Goal: Task Accomplishment & Management: Use online tool/utility

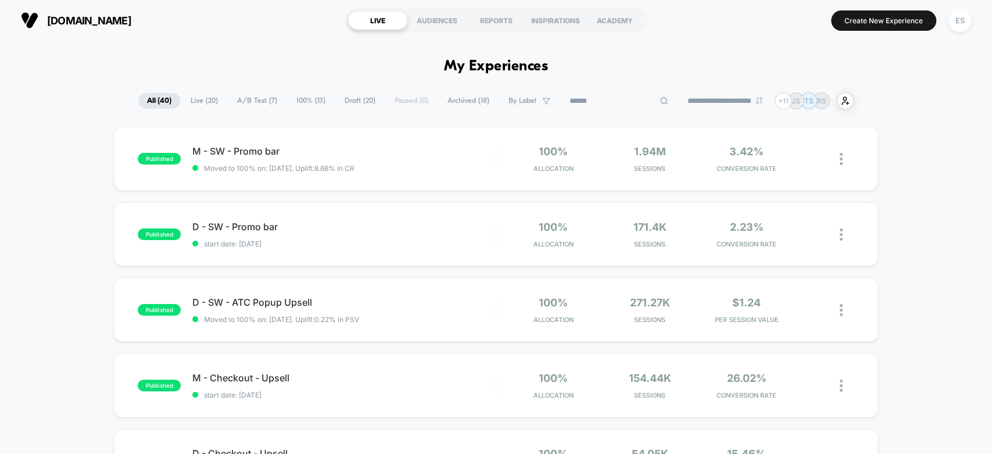
click at [595, 99] on input at bounding box center [619, 101] width 116 height 14
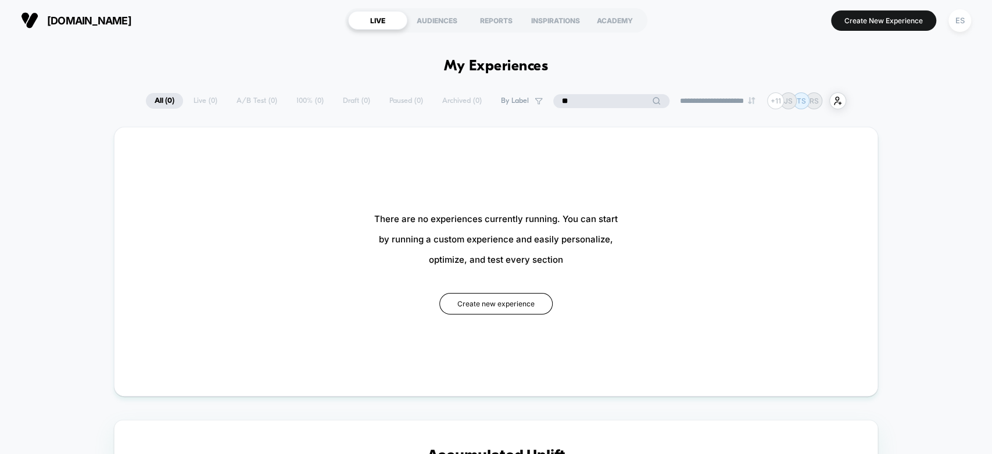
type input "*"
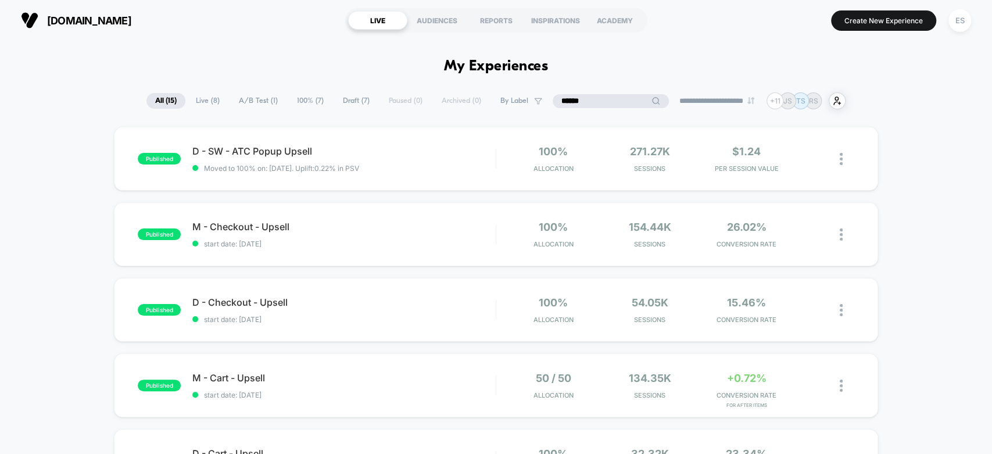
drag, startPoint x: 572, startPoint y: 103, endPoint x: 528, endPoint y: 115, distance: 45.8
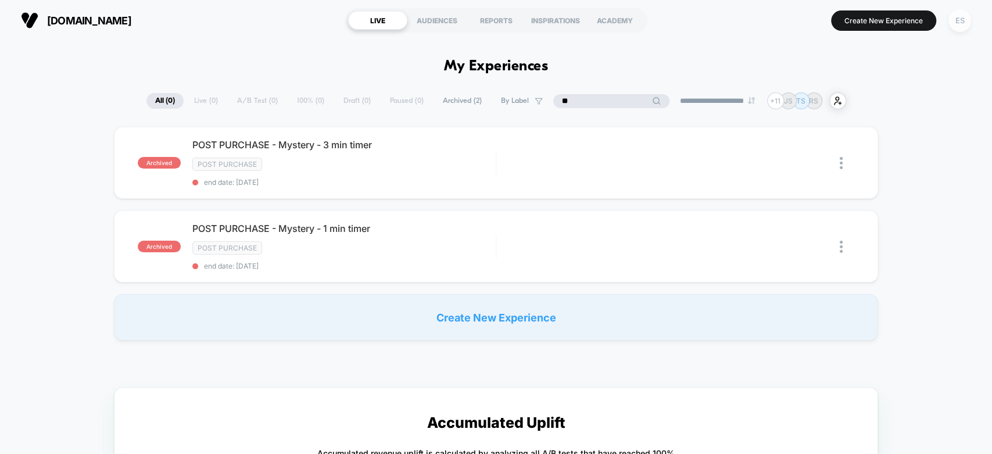
type input "**"
click at [954, 22] on div "ES" at bounding box center [960, 20] width 23 height 23
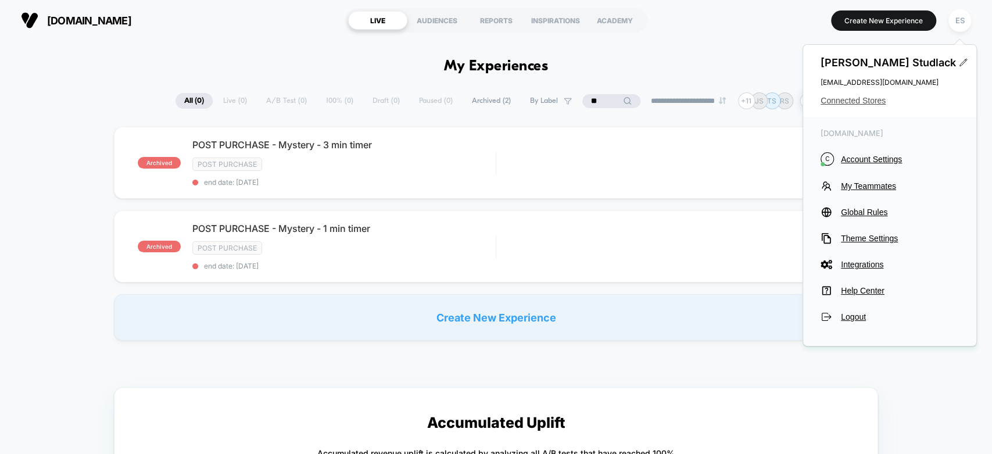
click at [863, 100] on span "Connected Stores" at bounding box center [890, 100] width 138 height 9
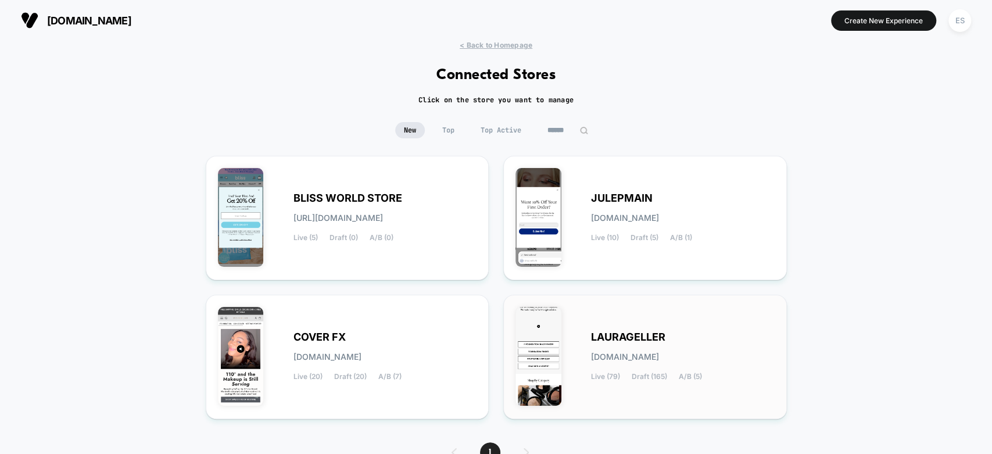
click at [608, 334] on span "LAURAGELLER" at bounding box center [628, 337] width 74 height 8
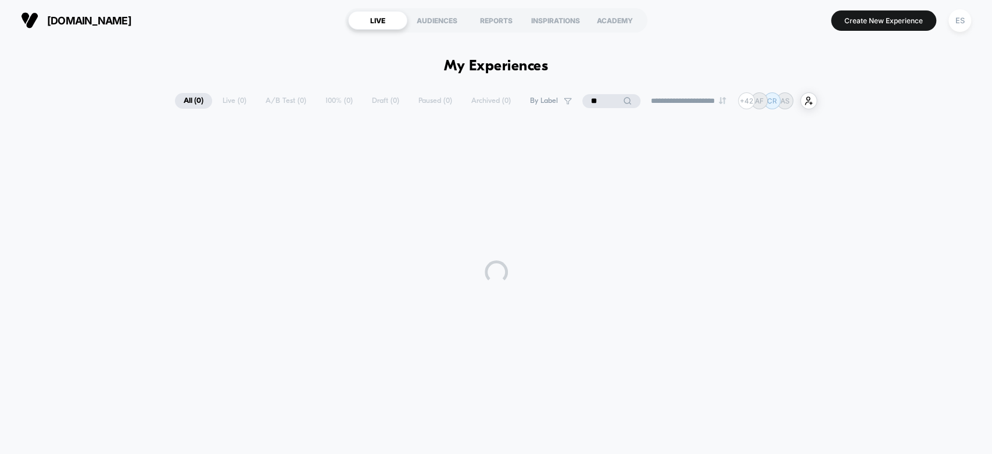
click at [599, 104] on input "**" at bounding box center [612, 101] width 58 height 14
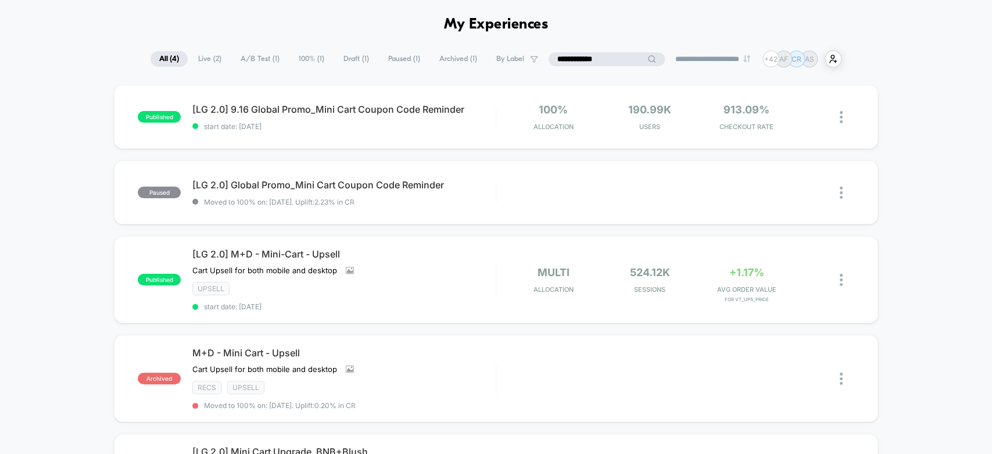
scroll to position [65, 0]
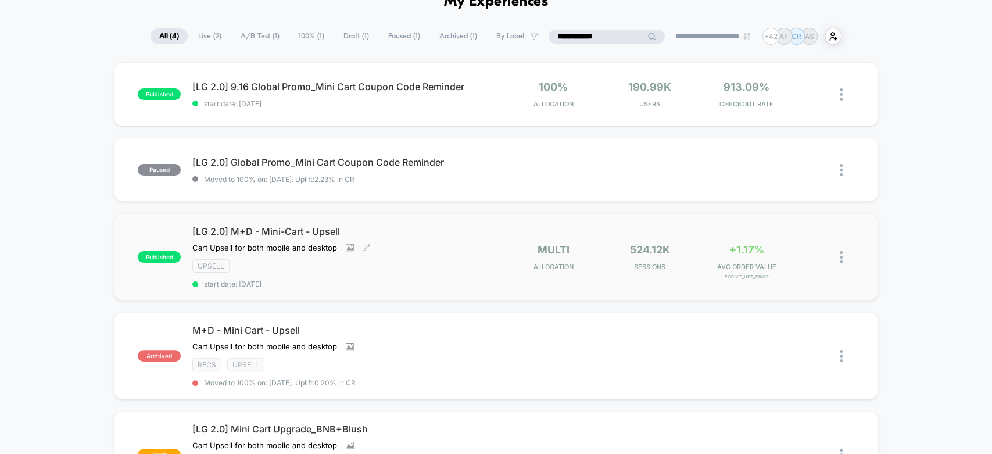
type input "**********"
click at [302, 235] on span "[LG 2.0] M+D - Mini-Cart - Upsell" at bounding box center [343, 232] width 303 height 12
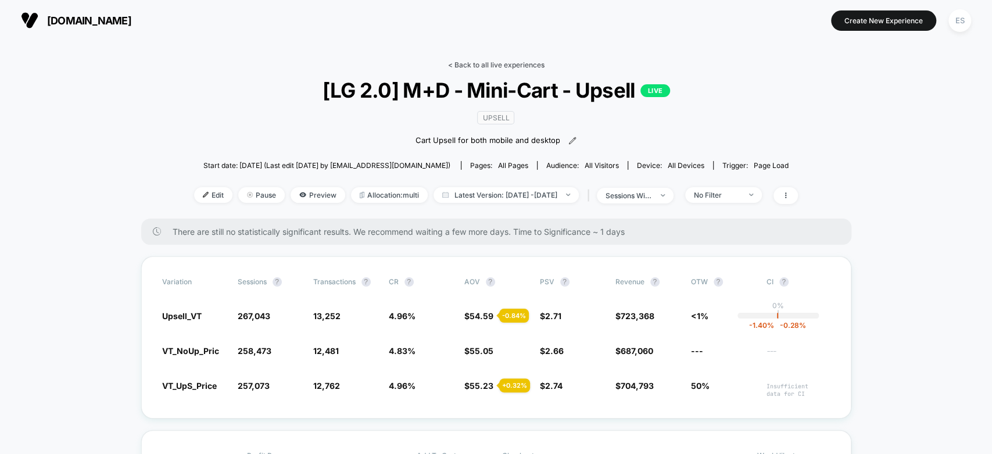
click at [455, 66] on link "< Back to all live experiences" at bounding box center [496, 64] width 97 height 9
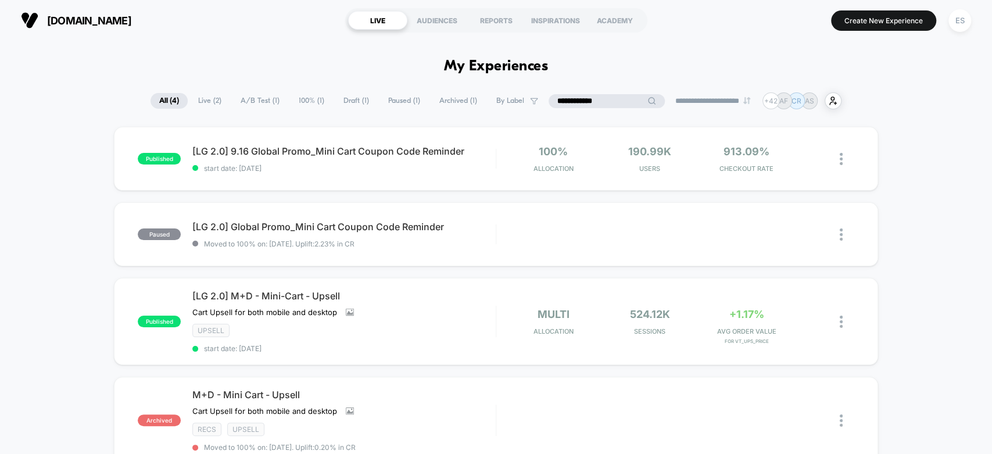
click at [603, 102] on input "**********" at bounding box center [607, 101] width 116 height 14
drag, startPoint x: 603, startPoint y: 101, endPoint x: 538, endPoint y: 100, distance: 65.1
click at [538, 99] on div "**********" at bounding box center [496, 100] width 691 height 17
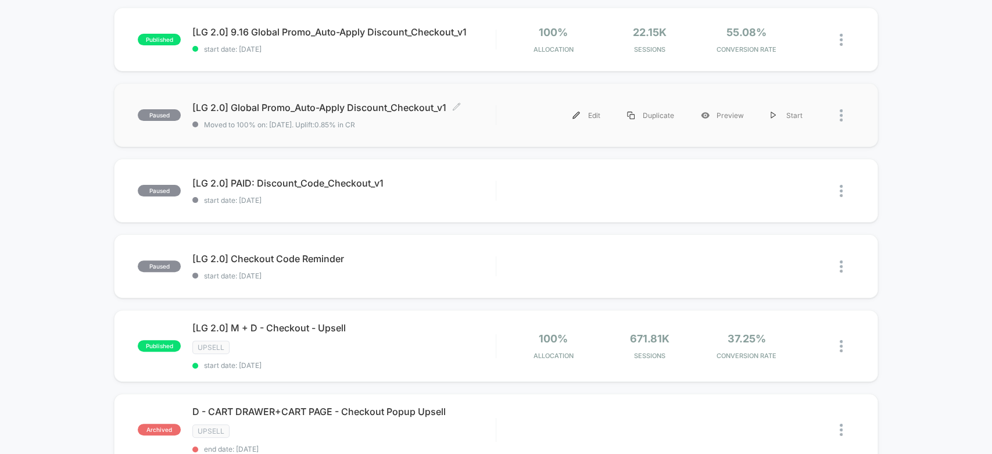
scroll to position [194, 0]
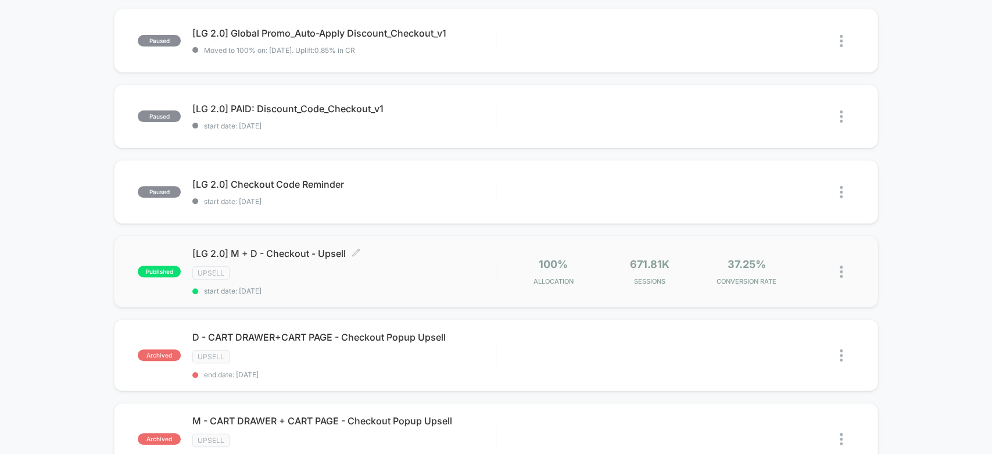
type input "********"
click at [306, 249] on span "[LG 2.0] M + D - Checkout - Upsell Click to edit experience details" at bounding box center [343, 254] width 303 height 12
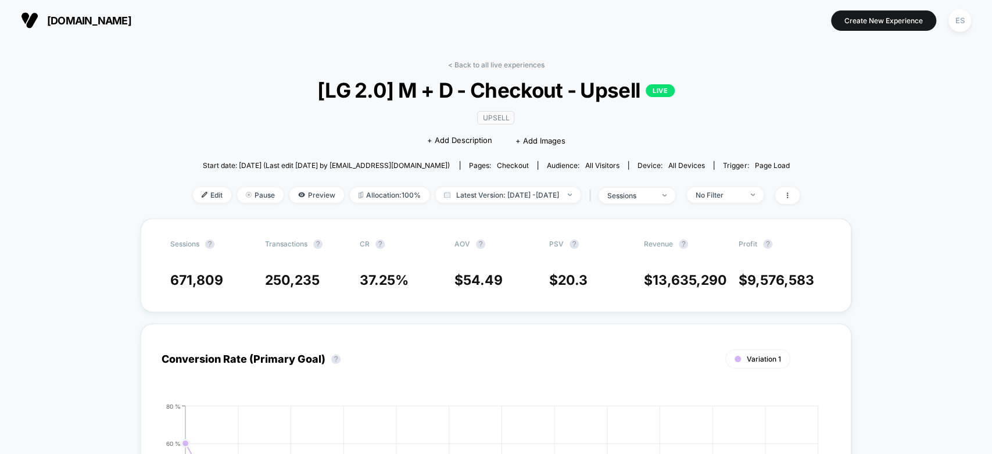
click at [557, 165] on div "Audience: All Visitors" at bounding box center [583, 165] width 73 height 9
click at [589, 162] on span "All Visitors" at bounding box center [602, 165] width 34 height 9
click at [202, 194] on img at bounding box center [205, 195] width 6 height 6
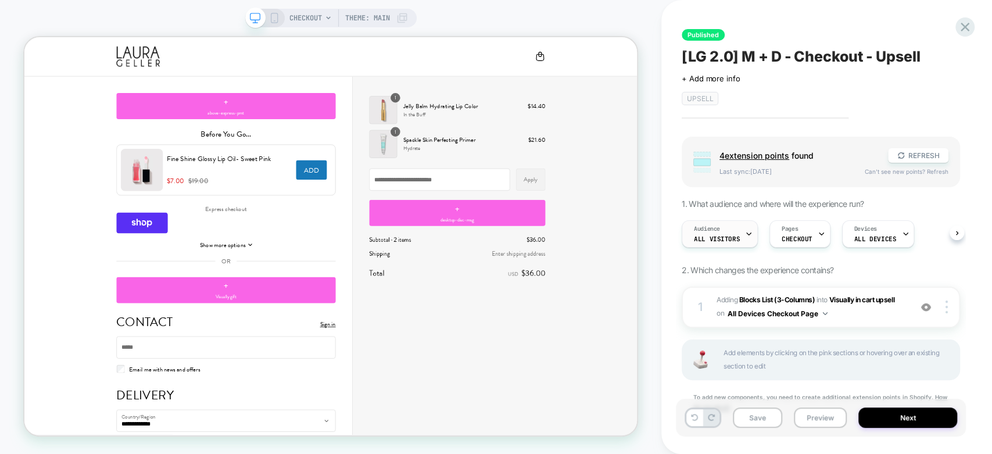
click at [745, 233] on icon at bounding box center [749, 234] width 8 height 8
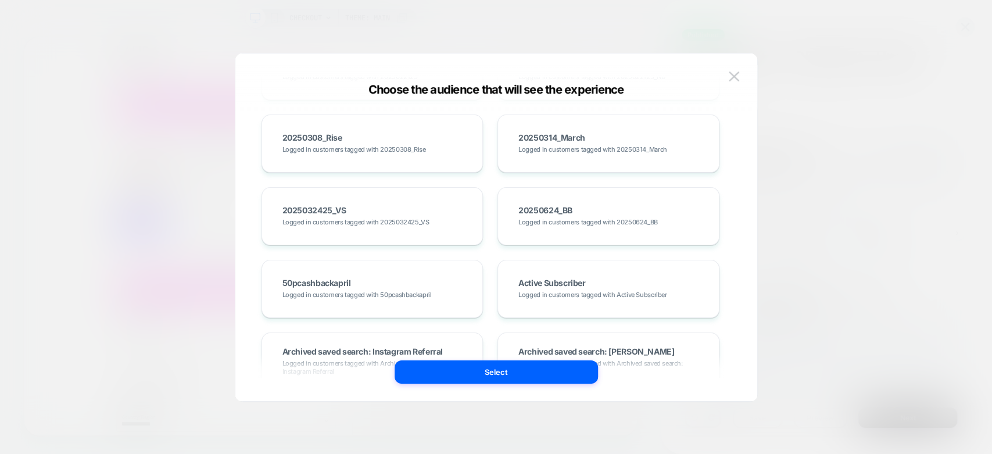
scroll to position [710, 0]
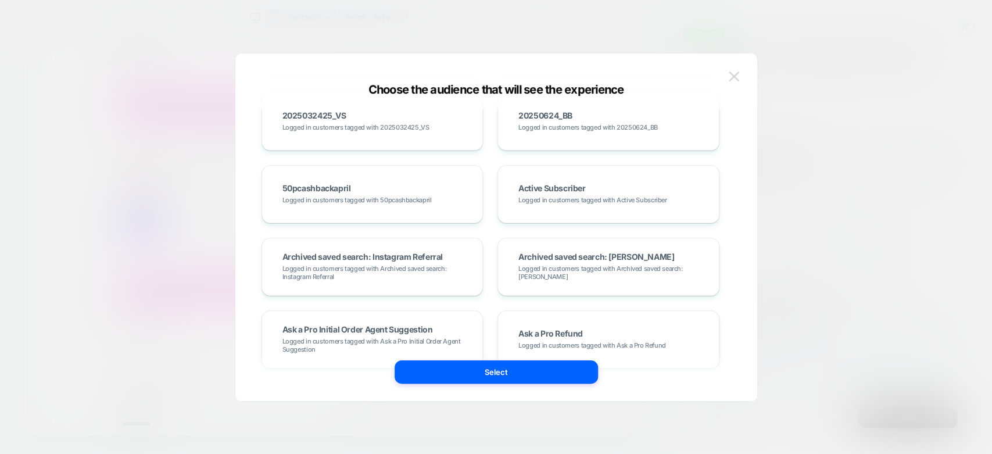
click at [735, 78] on img at bounding box center [734, 77] width 10 height 10
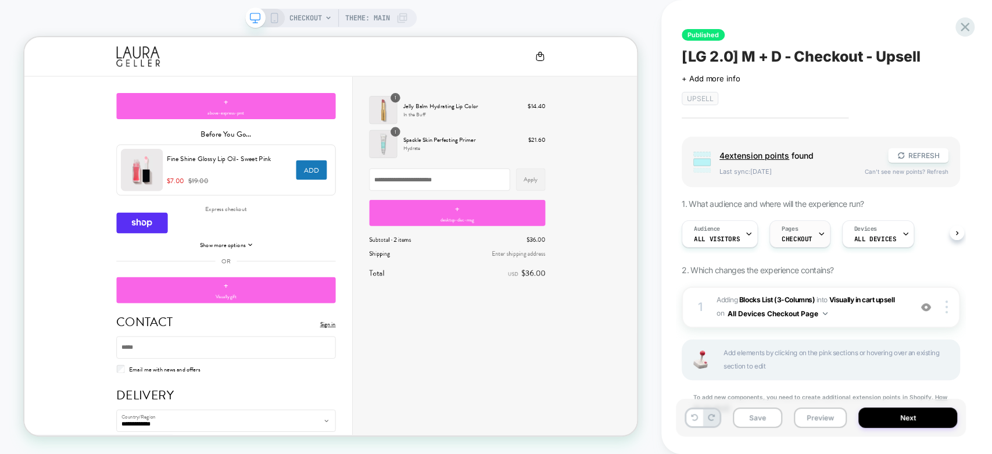
scroll to position [44, 0]
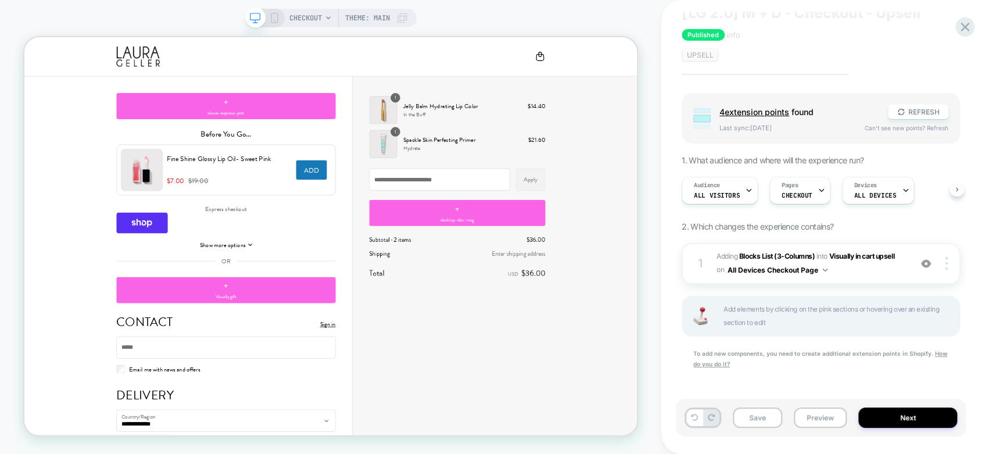
click at [953, 190] on button at bounding box center [957, 189] width 15 height 15
click at [950, 188] on button at bounding box center [957, 189] width 15 height 15
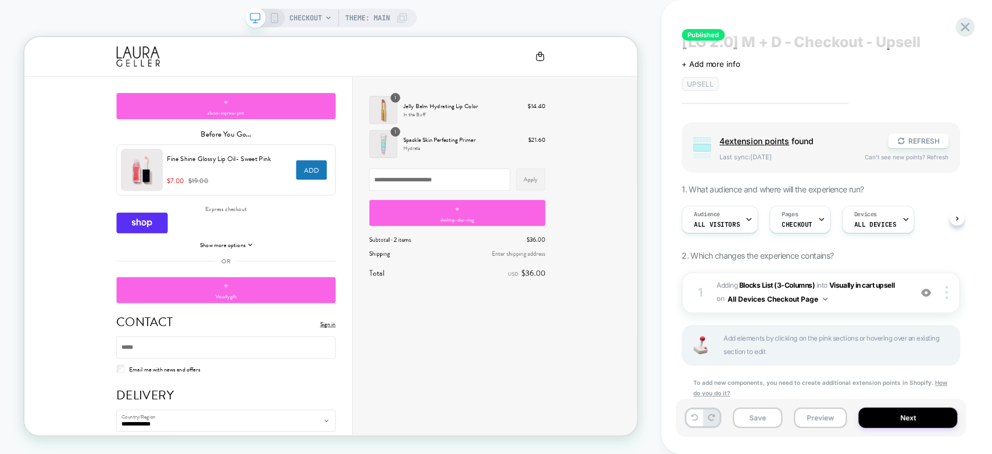
scroll to position [0, 0]
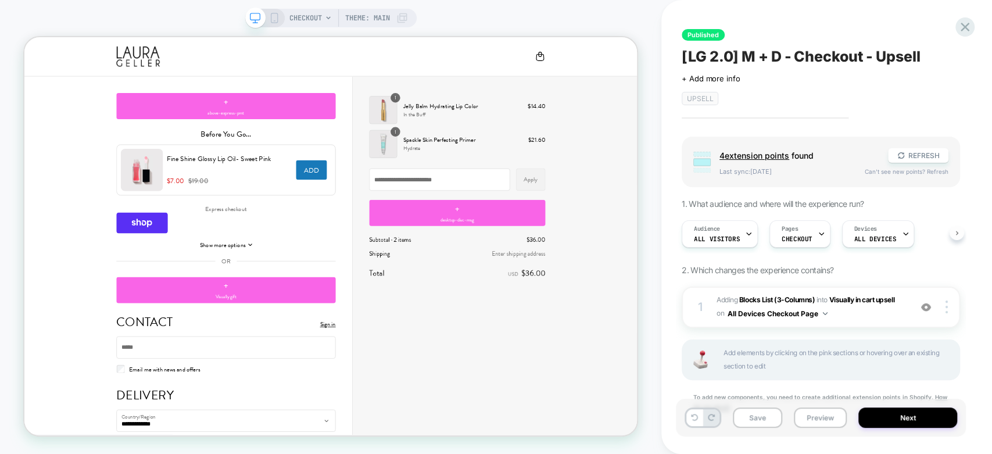
click at [952, 233] on button at bounding box center [957, 233] width 15 height 15
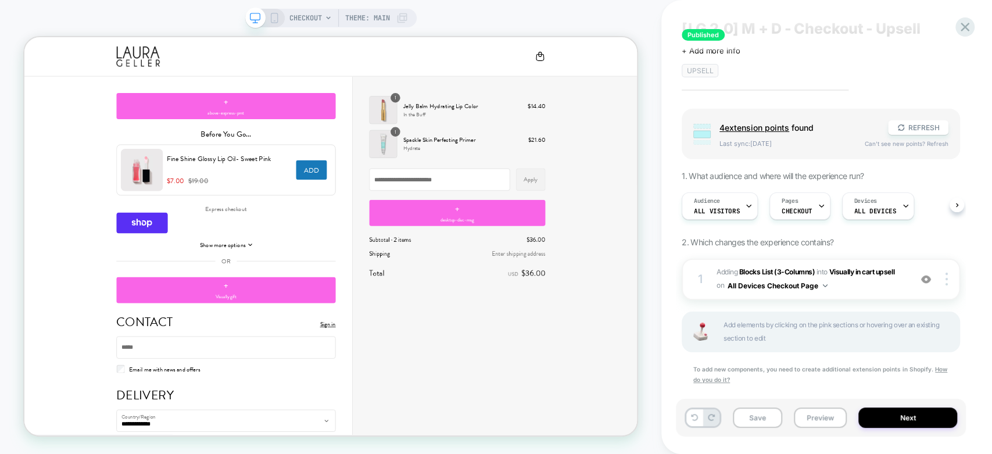
scroll to position [44, 0]
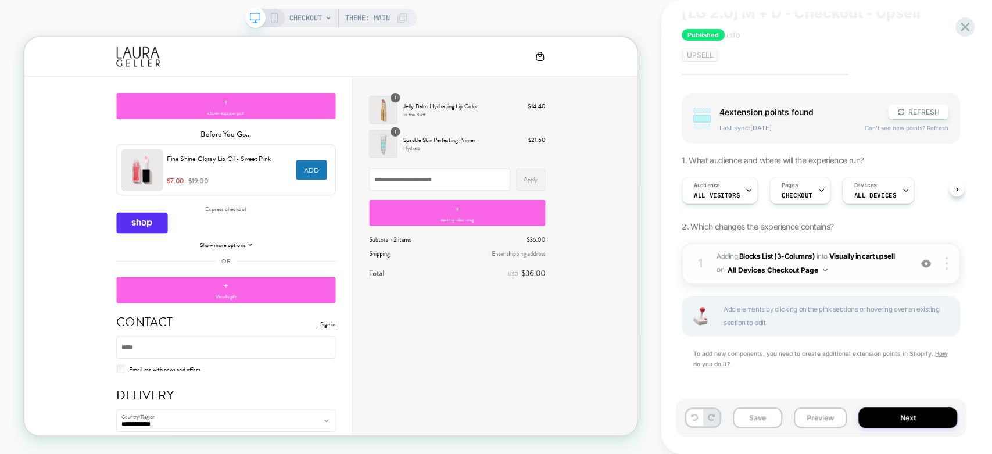
click at [707, 255] on div "1 #_loomi_addon_1726677552662 Adding Blocks List (3-Columns) INTO Visually in c…" at bounding box center [821, 263] width 278 height 41
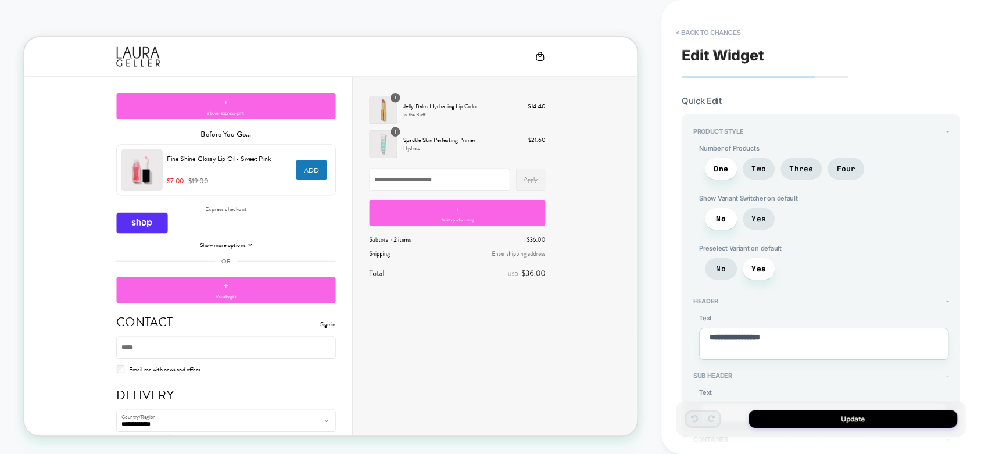
type textarea "*"
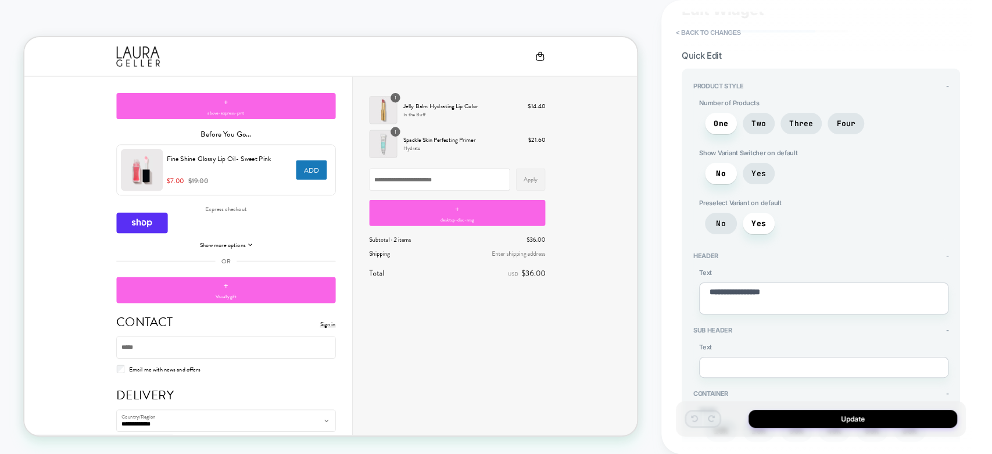
scroll to position [0, 0]
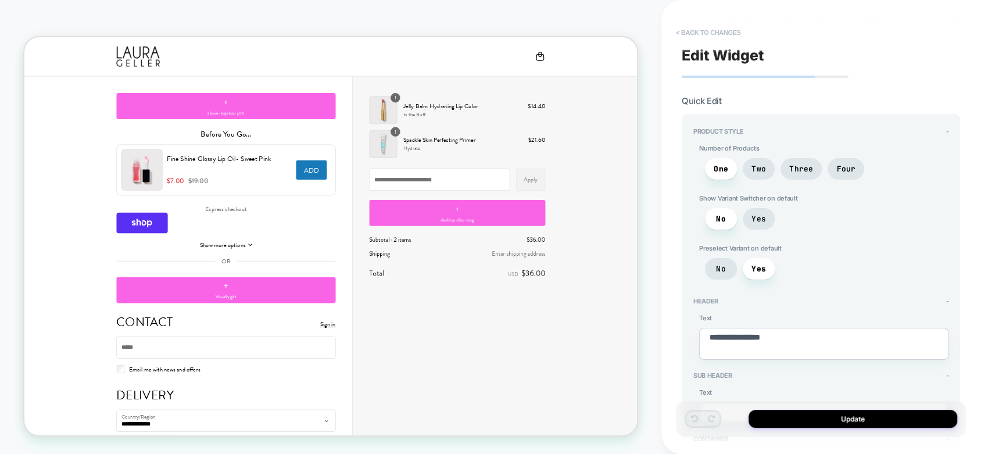
click at [693, 34] on button "< Back to changes" at bounding box center [708, 32] width 77 height 19
